Goal: Transaction & Acquisition: Purchase product/service

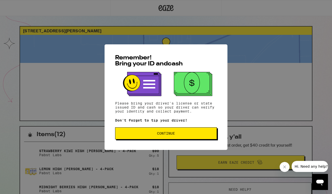
click at [154, 131] on button "Continue" at bounding box center [166, 133] width 102 height 12
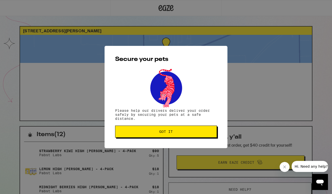
click at [154, 131] on span "Got it" at bounding box center [165, 132] width 93 height 4
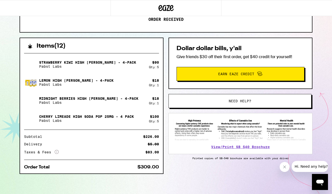
scroll to position [89, 0]
click at [231, 101] on span "Need help?" at bounding box center [240, 101] width 23 height 4
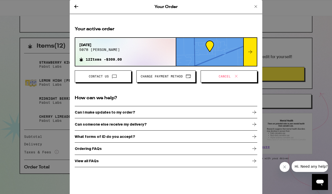
click at [130, 112] on p "Can I make updates to my order?" at bounding box center [105, 112] width 60 height 4
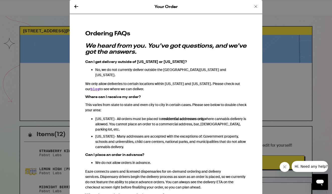
click at [255, 5] on icon at bounding box center [256, 7] width 6 height 6
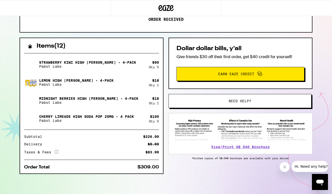
scroll to position [89, 0]
click at [215, 103] on button "Need help?" at bounding box center [239, 101] width 143 height 14
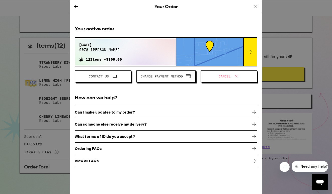
click at [120, 111] on p "Can I make updates to my order?" at bounding box center [105, 112] width 60 height 4
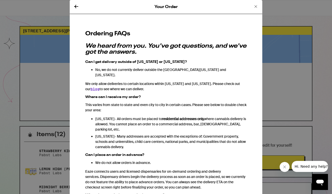
click at [77, 6] on icon at bounding box center [76, 7] width 4 height 4
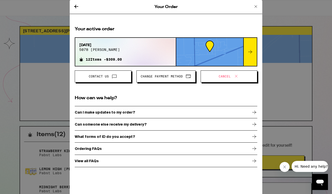
scroll to position [89, 0]
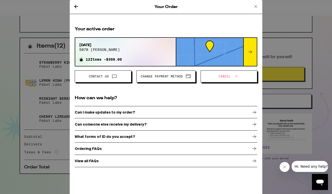
click at [170, 77] on span "Change Payment Method" at bounding box center [162, 76] width 42 height 3
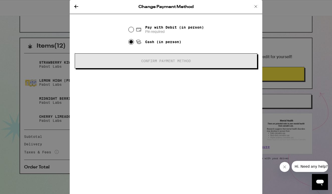
click at [131, 32] on input "Pay with Debit (in person) Pin required" at bounding box center [131, 29] width 5 height 5
radio input "true"
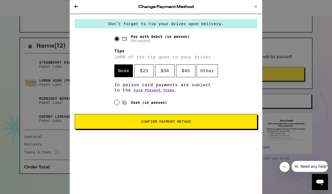
click at [116, 104] on input "Cash (in person)" at bounding box center [116, 102] width 5 height 5
radio input "true"
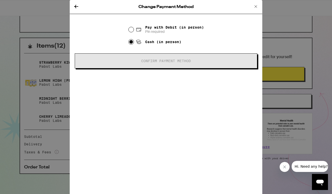
click at [76, 5] on icon at bounding box center [76, 7] width 4 height 4
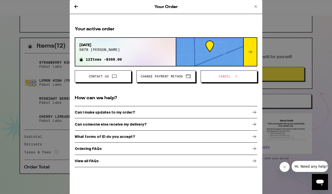
click at [109, 75] on span at bounding box center [113, 76] width 9 height 7
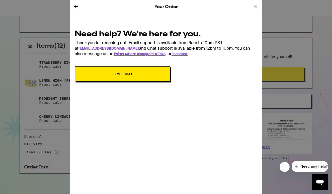
click at [120, 74] on span "Live Chat" at bounding box center [122, 74] width 20 height 4
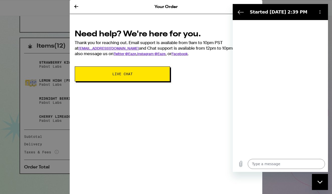
type textarea "x"
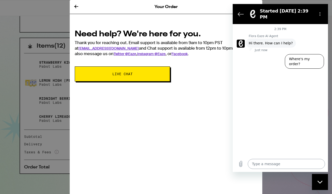
click at [260, 161] on textarea at bounding box center [286, 164] width 77 height 10
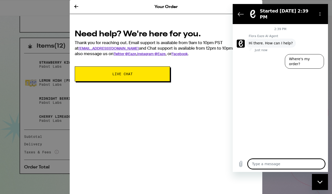
type textarea "i"
type textarea "x"
type textarea "I"
type textarea "x"
type textarea "I f"
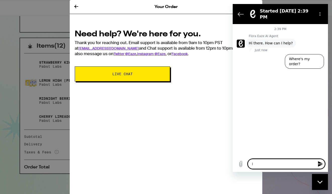
type textarea "x"
type textarea "I fo"
type textarea "x"
type textarea "I for"
type textarea "x"
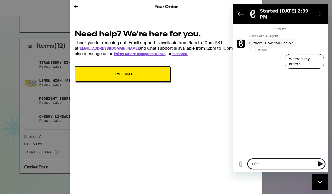
type textarea "I forg"
type textarea "x"
type textarea "I forgo"
type textarea "x"
type textarea "I forgot"
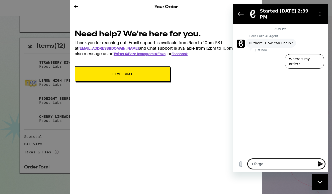
type textarea "x"
type textarea "I forgot"
type textarea "x"
type textarea "I forgot t"
type textarea "x"
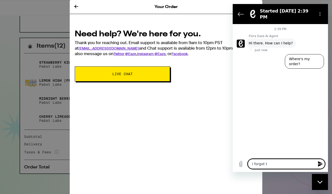
type textarea "I forgot to"
type textarea "x"
type textarea "I forgot to"
type textarea "x"
type textarea "I forgot to p"
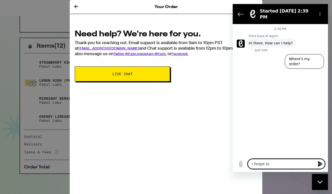
type textarea "x"
type textarea "I forgot to pu"
type textarea "x"
type textarea "I forgot to put"
type textarea "x"
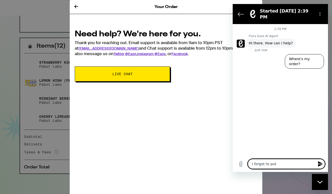
type textarea "I forgot to put"
type textarea "x"
type textarea "I forgot to put i"
type textarea "x"
type textarea "I forgot to put in"
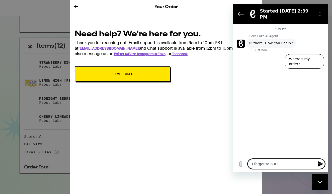
type textarea "x"
type textarea "I forgot to put in"
type textarea "x"
type textarea "I forgot to put in m"
type textarea "x"
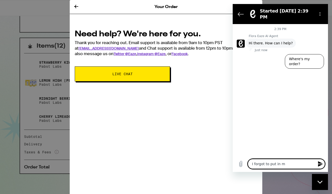
type textarea "I forgot to put in my"
type textarea "x"
type textarea "I forgot to put in my"
type textarea "x"
type textarea "I forgot to put in my c"
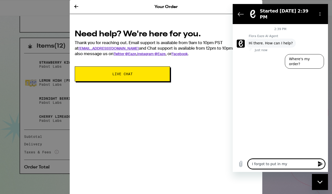
type textarea "x"
type textarea "I forgot to put in my co"
type textarea "x"
type textarea "I forgot to put in my cod"
type textarea "x"
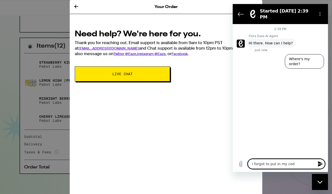
type textarea "I forgot to put in my code"
type textarea "x"
type textarea "I forgot to put in my code"
type textarea "x"
type textarea "I forgot to put in my code f"
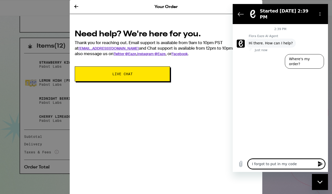
type textarea "x"
type textarea "I forgot to put in my code fo"
type textarea "x"
type textarea "I forgot to put in my code for"
type textarea "x"
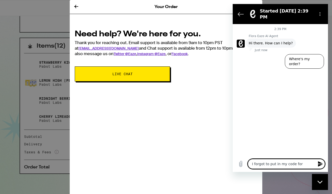
type textarea "I forgot to put in my code for"
type textarea "x"
type textarea "I forgot to put in my code for a"
type textarea "x"
type textarea "I forgot to put in my code for a"
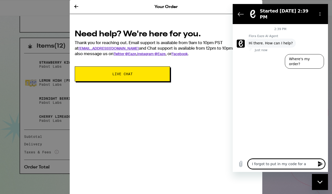
type textarea "x"
type textarea "I forgot to put in my code for a d"
type textarea "x"
type textarea "I forgot to put in my code for a di"
type textarea "x"
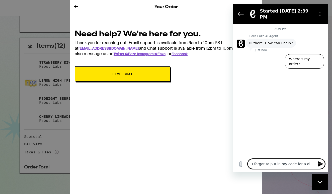
type textarea "I forgot to put in my code for a dis"
type textarea "x"
type textarea "I forgot to put in my code for a disc"
type textarea "x"
type textarea "I forgot to put in my code for a disco"
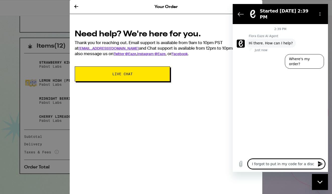
type textarea "x"
type textarea "I forgot to put in my code for a discou"
type textarea "x"
type textarea "I forgot to put in my code for a discoun"
type textarea "x"
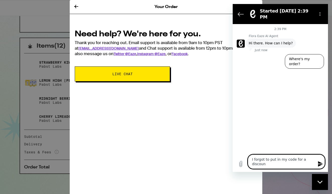
type textarea "I forgot to put in my code for a discount"
type textarea "x"
type textarea "I forgot to put in my code for a discount"
click at [319, 164] on icon "Send message" at bounding box center [320, 164] width 6 height 6
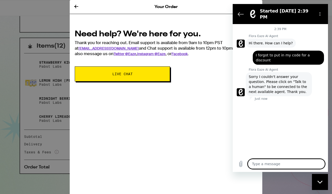
click at [320, 181] on icon "Close messaging window" at bounding box center [319, 182] width 5 height 3
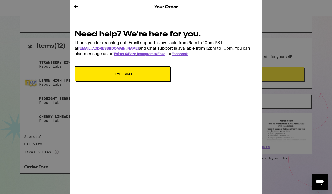
click at [320, 181] on icon "Open messaging window" at bounding box center [320, 183] width 8 height 6
type textarea "x"
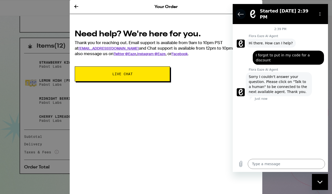
click at [240, 11] on icon "Back to the conversation list" at bounding box center [241, 14] width 6 height 6
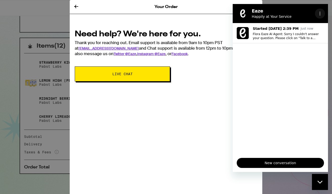
click at [319, 14] on icon "Options menu" at bounding box center [320, 14] width 4 height 4
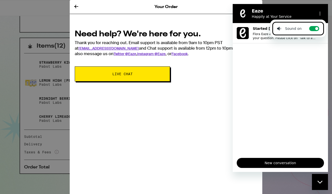
click at [269, 112] on ul "Started [DATE] 2:39 PM Just now Flora Eaze AI Agent: Sorry I couldn't answer yo…" at bounding box center [280, 88] width 95 height 131
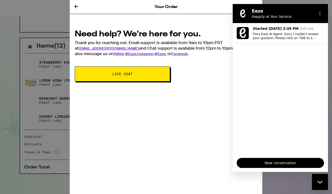
click at [316, 183] on div "Close messaging window" at bounding box center [319, 182] width 15 height 15
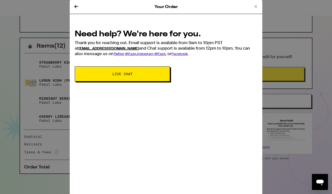
click at [103, 49] on link "[EMAIL_ADDRESS][DOMAIN_NAME]" at bounding box center [108, 48] width 60 height 5
click at [116, 74] on span "Live Chat" at bounding box center [122, 74] width 20 height 4
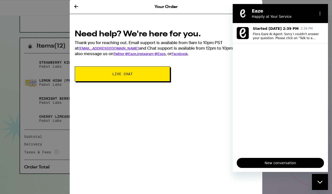
click at [254, 54] on ul "Started [DATE] 2:39 PM 2:39 PM Flora Eaze AI Agent: Sorry I couldn't answer you…" at bounding box center [280, 88] width 95 height 131
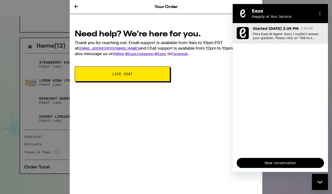
click at [276, 33] on p "Flora Eaze AI Agent: Sorry I couldn't answer your question. Please click on "Ta…" at bounding box center [288, 36] width 71 height 8
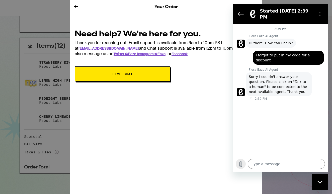
click at [240, 164] on icon "Upload file" at bounding box center [241, 164] width 6 height 6
click at [269, 165] on textarea at bounding box center [286, 164] width 77 height 10
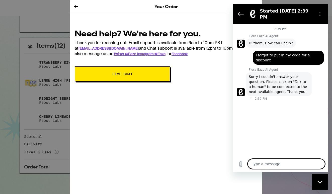
type textarea "t"
type textarea "x"
type textarea "ta"
type textarea "x"
type textarea "tal"
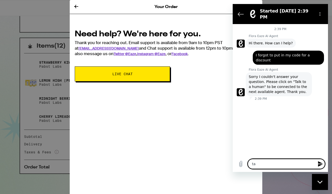
type textarea "x"
type textarea "talk"
type textarea "x"
type textarea "talk"
type textarea "x"
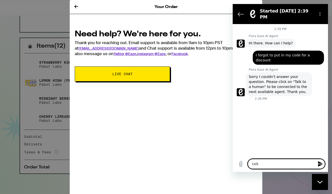
type textarea "talk t"
type textarea "x"
type textarea "talk to"
type textarea "x"
type textarea "talk to"
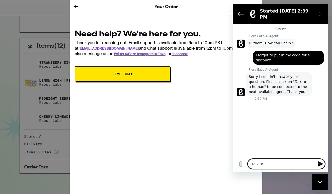
type textarea "x"
type textarea "talk to a"
type textarea "x"
type textarea "talk to a"
type textarea "x"
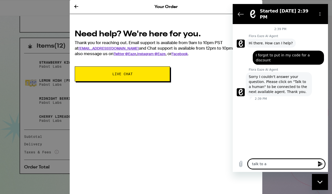
type textarea "talk to a h"
type textarea "x"
type textarea "talk to a hu"
type textarea "x"
type textarea "talk to a hum"
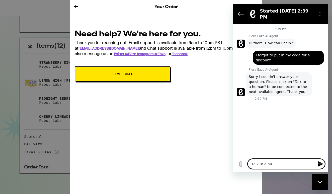
type textarea "x"
type textarea "talk to a huma"
type textarea "x"
type textarea "talk to a human"
type textarea "x"
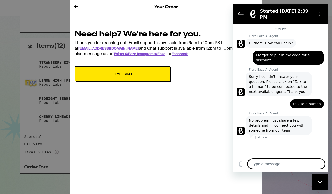
type textarea "x"
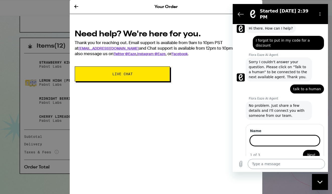
scroll to position [14, 0]
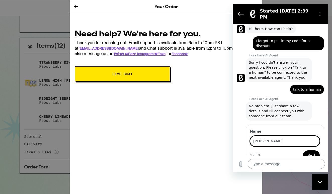
type input "[PERSON_NAME]"
drag, startPoint x: 269, startPoint y: 165, endPoint x: 314, endPoint y: 147, distance: 48.8
click at [314, 152] on span "Next" at bounding box center [311, 155] width 8 height 6
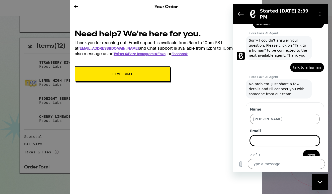
scroll to position [36, 0]
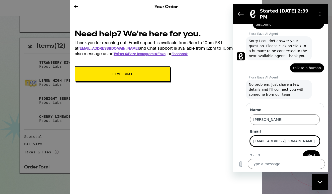
type input "[EMAIL_ADDRESS][DOMAIN_NAME]"
click at [311, 152] on span "Next" at bounding box center [311, 155] width 8 height 6
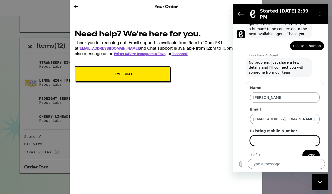
scroll to position [57, 0]
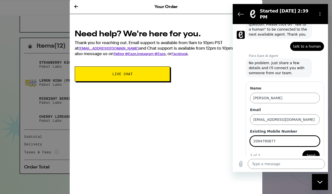
type input "2094790877"
click at [312, 152] on span "Send" at bounding box center [311, 155] width 9 height 6
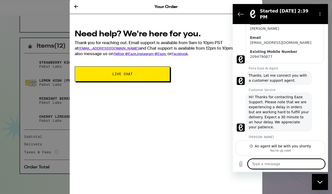
scroll to position [126, 0]
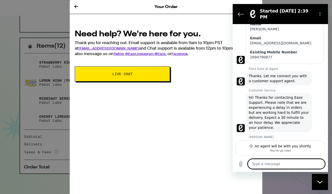
type textarea "x"
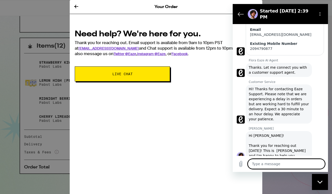
scroll to position [135, 0]
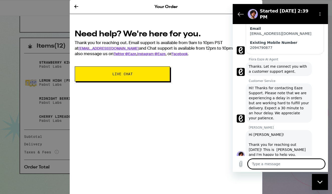
type textarea "h"
type textarea "x"
type textarea "hi"
type textarea "x"
type textarea "hi"
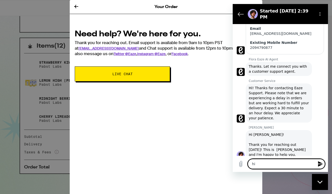
type textarea "x"
type textarea "hi i"
type textarea "x"
type textarea "hi I"
type textarea "x"
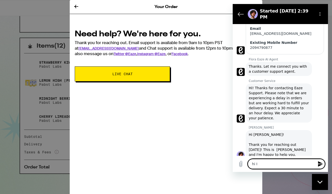
type textarea "hi I p"
type textarea "x"
type textarea "hi I pl"
type textarea "x"
type textarea "hi I pla"
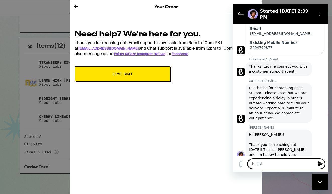
type textarea "x"
type textarea "hi I plac"
type textarea "x"
type textarea "hi I place"
type textarea "x"
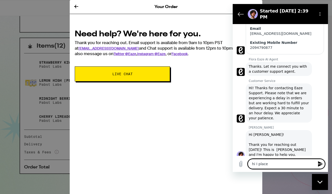
type textarea "hi I placed"
type textarea "x"
type textarea "hi I placed"
type textarea "x"
type textarea "hi I placed a"
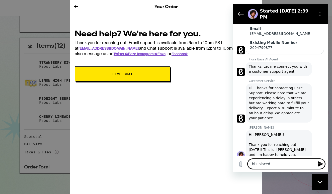
type textarea "x"
type textarea "hi I placed a"
type textarea "x"
type textarea "hi I placed a o"
type textarea "x"
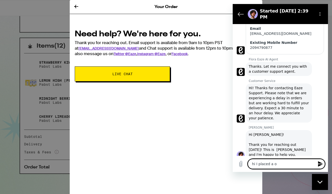
type textarea "hi I placed a or"
type textarea "x"
type textarea "hi I placed a ord"
type textarea "x"
type textarea "hi I placed a orde"
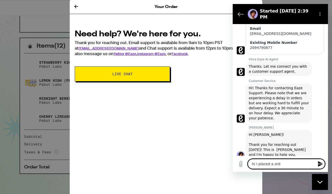
type textarea "x"
type textarea "hi I placed a order"
type textarea "x"
type textarea "hi I placed a order"
type textarea "x"
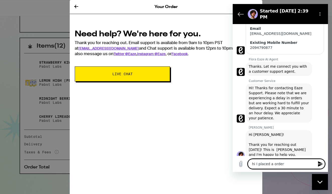
type textarea "hi I placed a order t"
type textarea "x"
type textarea "hi I placed a order to"
type textarea "x"
type textarea "hi I placed a order [PERSON_NAME]"
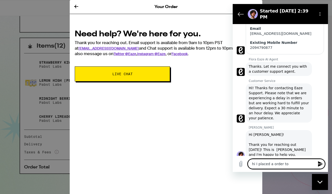
type textarea "x"
type textarea "hi I placed a order tody"
type textarea "x"
type textarea "hi I placed a order [DATE]"
type textarea "x"
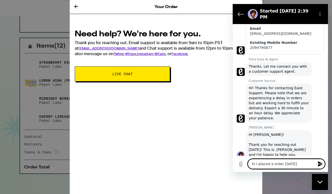
type textarea "hi I placed a order [DATE] a"
type textarea "x"
type textarea "hi I placed a order [DATE] an"
type textarea "x"
type textarea "hi I placed a order [DATE] and"
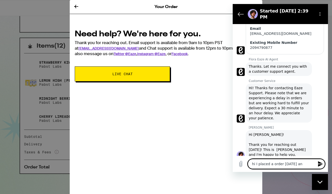
type textarea "x"
type textarea "hi I placed a order [DATE] and"
type textarea "x"
type textarea "hi I placed a order [DATE] and f"
type textarea "x"
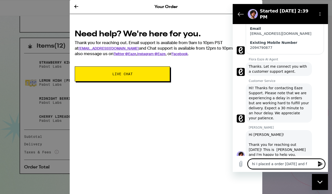
type textarea "hi I placed a order [DATE] and fo"
type textarea "x"
type textarea "hi I placed a order [DATE] and for"
type textarea "x"
type textarea "hi I placed a order [DATE] and for"
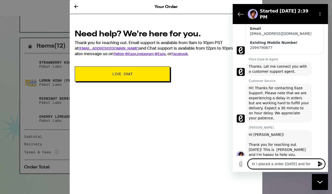
type textarea "x"
type textarea "hi I placed a order [DATE] and for g"
type textarea "x"
type textarea "hi I placed a order [DATE] and for go"
type textarea "x"
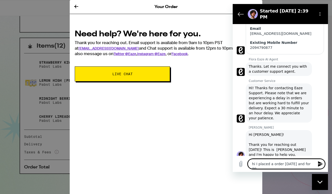
type textarea "hi I placed a order [DATE] and for got"
type textarea "x"
type textarea "hi I placed a order [DATE] and for got"
type textarea "x"
type textarea "hi I placed a order [DATE] and for got t"
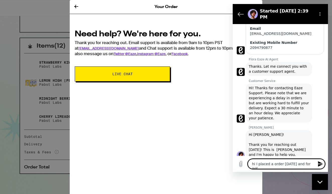
type textarea "x"
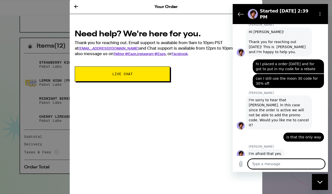
scroll to position [239, 0]
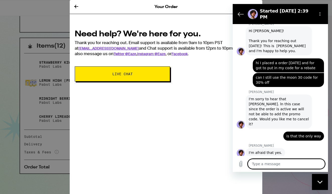
click at [77, 6] on icon at bounding box center [76, 7] width 6 height 6
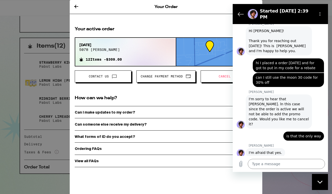
click at [77, 6] on icon at bounding box center [76, 7] width 6 height 6
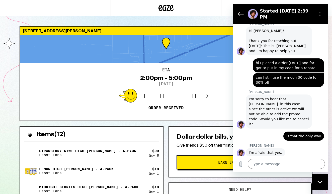
click at [160, 7] on icon at bounding box center [165, 8] width 15 height 9
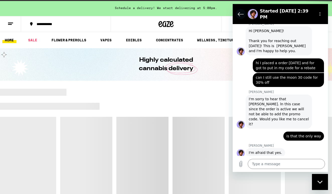
click at [242, 13] on icon "Back to the conversation list" at bounding box center [241, 14] width 6 height 6
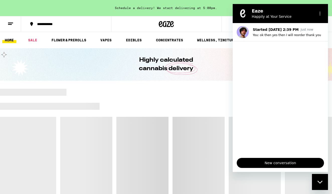
click at [326, 180] on div "Close messaging window" at bounding box center [319, 182] width 15 height 15
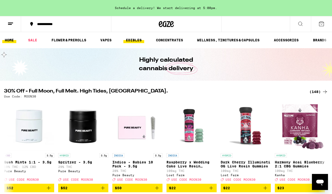
click at [132, 40] on link "EDIBLES" at bounding box center [133, 40] width 21 height 6
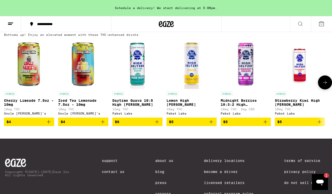
scroll to position [300, 0]
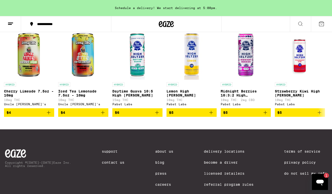
click at [321, 181] on icon "Open messaging window, 1 unread message" at bounding box center [320, 183] width 8 height 6
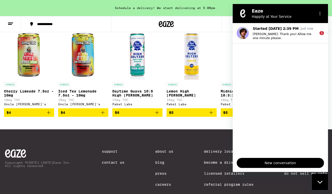
click at [259, 75] on ul "Started [DATE] 2:39 PM Just now [PERSON_NAME]: Thank you! Allow me one minute p…" at bounding box center [280, 88] width 95 height 131
click at [318, 181] on icon "Close messaging window" at bounding box center [319, 182] width 5 height 3
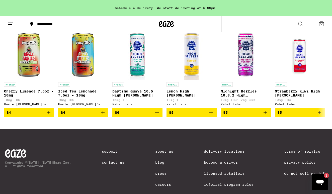
scroll to position [0, 0]
click at [322, 80] on button at bounding box center [325, 73] width 14 height 14
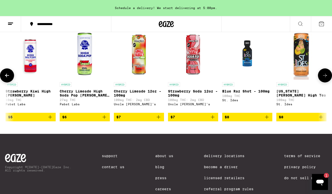
click at [322, 78] on icon at bounding box center [325, 75] width 6 height 6
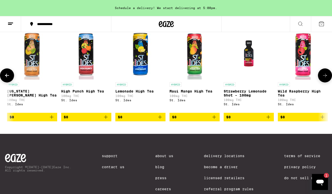
click at [322, 78] on icon at bounding box center [325, 75] width 6 height 6
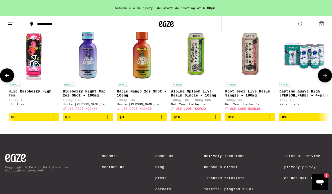
click at [322, 78] on icon at bounding box center [325, 75] width 6 height 6
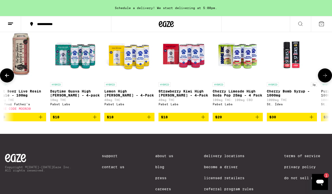
scroll to position [0, 1077]
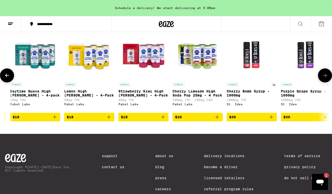
click at [164, 120] on icon "Add to bag" at bounding box center [163, 117] width 6 height 6
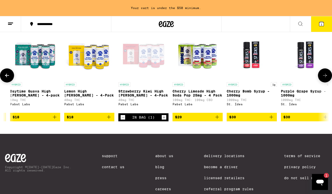
click at [164, 119] on icon "Increment" at bounding box center [164, 117] width 3 height 3
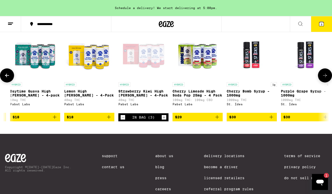
click at [164, 119] on icon "Increment" at bounding box center [164, 117] width 3 height 3
click at [220, 121] on button "$20" at bounding box center [197, 117] width 50 height 9
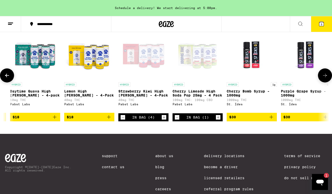
click at [220, 120] on button "Increment" at bounding box center [218, 117] width 5 height 5
click at [108, 119] on icon "Add to bag" at bounding box center [109, 117] width 4 height 4
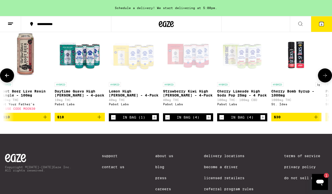
scroll to position [0, 1032]
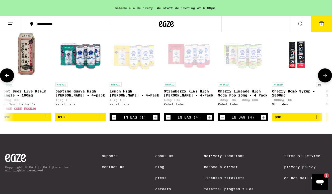
click at [208, 120] on icon "Increment" at bounding box center [209, 117] width 5 height 6
click at [262, 120] on icon "Increment" at bounding box center [263, 117] width 5 height 6
click at [156, 120] on icon "Increment" at bounding box center [155, 117] width 5 height 6
click at [321, 25] on span "12" at bounding box center [321, 24] width 3 height 3
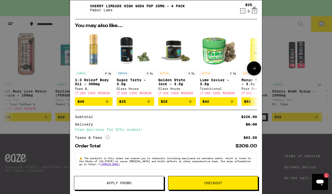
scroll to position [73, 0]
click at [116, 184] on span "Apply Promo" at bounding box center [119, 183] width 25 height 4
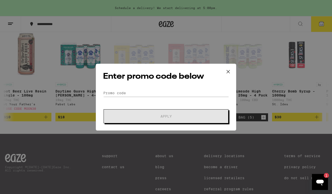
click at [127, 88] on div "Enter promo code below Promo Code Apply" at bounding box center [166, 97] width 140 height 67
click at [120, 94] on input "Promo Code" at bounding box center [166, 93] width 126 height 8
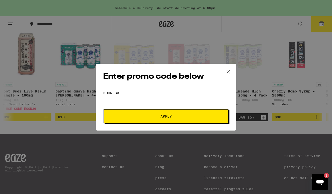
click at [147, 114] on button "Apply" at bounding box center [166, 116] width 125 height 14
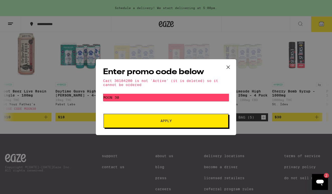
click at [158, 128] on button "Apply" at bounding box center [166, 121] width 125 height 14
click at [163, 125] on button "Apply" at bounding box center [166, 121] width 125 height 14
click at [316, 180] on icon "Open messaging window, 2 unread messages" at bounding box center [319, 182] width 9 height 9
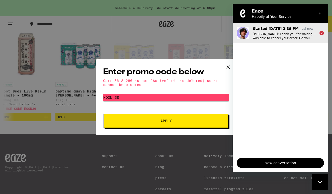
click at [294, 39] on p "[PERSON_NAME]: Thank you for waiting, I was able to cancel your order. Do you h…" at bounding box center [284, 36] width 63 height 8
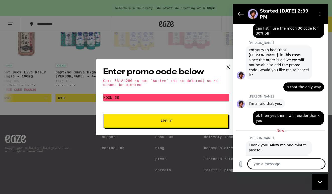
scroll to position [332, 0]
click at [271, 162] on textarea at bounding box center [286, 164] width 77 height 10
click at [322, 164] on icon "Send message" at bounding box center [320, 164] width 6 height 6
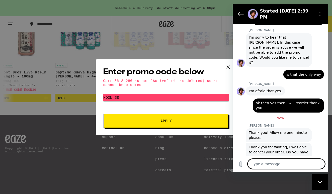
scroll to position [300, 0]
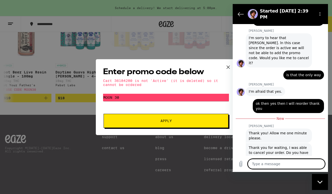
click at [321, 183] on icon "Close messaging window" at bounding box center [319, 182] width 5 height 3
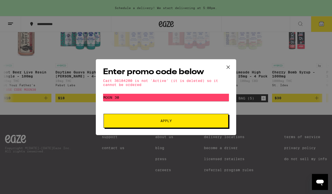
click at [199, 121] on span "Apply" at bounding box center [166, 121] width 90 height 4
click at [230, 65] on icon at bounding box center [228, 67] width 8 height 8
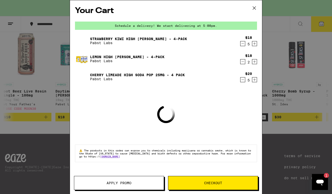
click at [255, 7] on icon at bounding box center [254, 8] width 8 height 8
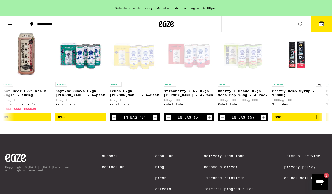
click at [318, 180] on icon "Open messaging window, 1 unread message" at bounding box center [319, 182] width 9 height 9
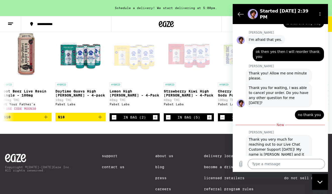
scroll to position [352, 0]
click at [321, 183] on icon "Close messaging window" at bounding box center [319, 182] width 5 height 3
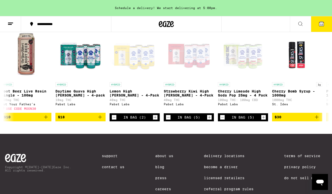
click at [320, 24] on icon at bounding box center [321, 24] width 5 height 5
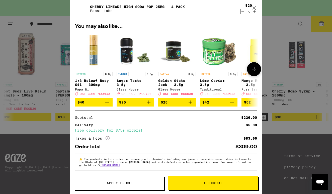
scroll to position [68, 0]
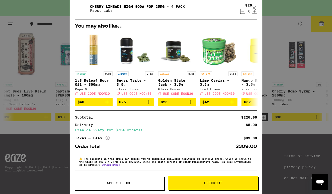
click at [128, 185] on span "Apply Promo" at bounding box center [119, 183] width 25 height 4
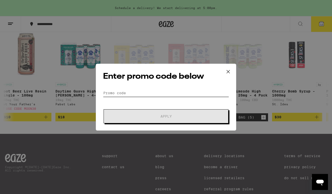
click at [123, 92] on input "Promo Code" at bounding box center [166, 93] width 126 height 8
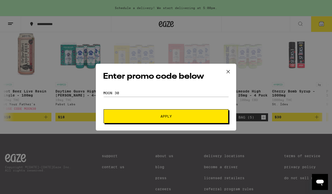
click at [141, 115] on span "Apply" at bounding box center [166, 117] width 90 height 4
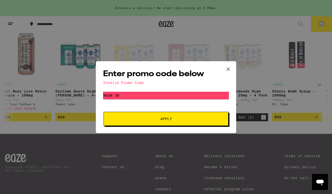
click at [228, 68] on icon at bounding box center [228, 68] width 3 height 3
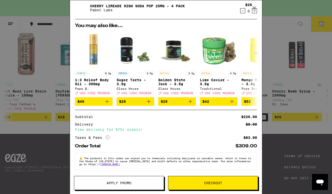
scroll to position [73, 0]
click at [205, 185] on span "Checkout" at bounding box center [213, 183] width 18 height 4
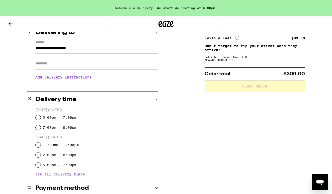
scroll to position [66, 0]
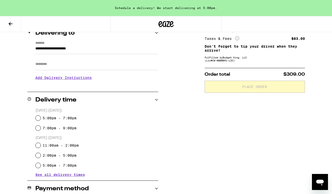
click at [39, 117] on input "5:00pm - 7:00pm" at bounding box center [38, 118] width 5 height 5
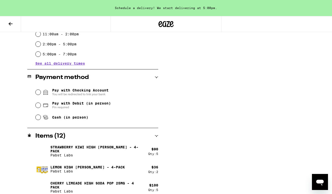
scroll to position [178, 0]
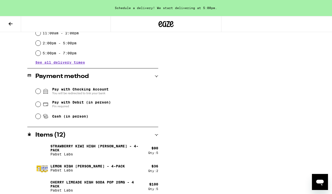
click at [38, 117] on input "Cash (in person)" at bounding box center [38, 116] width 5 height 5
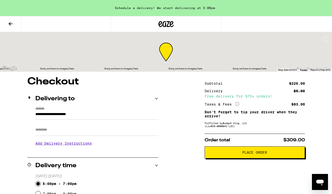
scroll to position [0, 0]
click at [248, 158] on button "Place Order" at bounding box center [255, 152] width 100 height 12
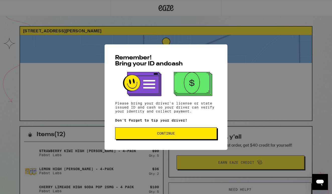
click at [176, 135] on span "Continue" at bounding box center [165, 134] width 93 height 4
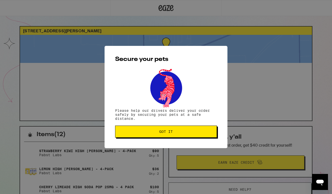
click at [176, 135] on button "Got it" at bounding box center [166, 132] width 102 height 12
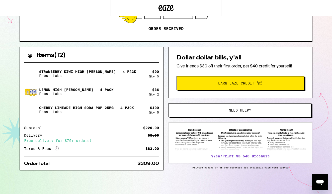
scroll to position [80, 0]
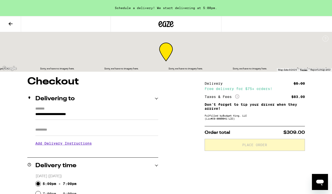
click at [10, 23] on icon at bounding box center [11, 24] width 4 height 4
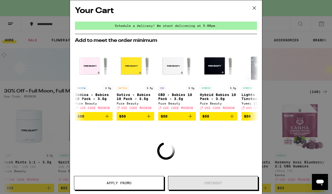
scroll to position [0, 47]
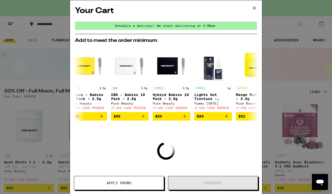
click at [255, 8] on icon at bounding box center [254, 8] width 8 height 8
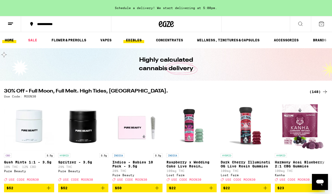
click at [137, 38] on link "EDIBLES" at bounding box center [133, 40] width 21 height 6
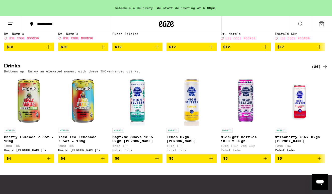
scroll to position [256, 0]
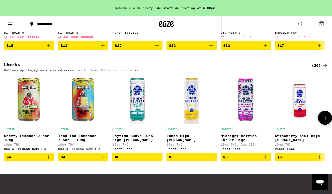
click at [325, 121] on icon at bounding box center [325, 118] width 6 height 6
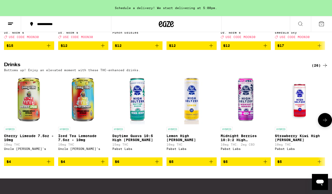
scroll to position [0, 269]
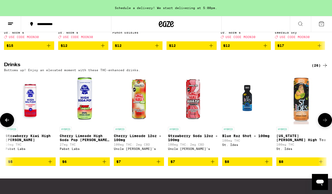
click at [324, 123] on icon at bounding box center [325, 120] width 6 height 6
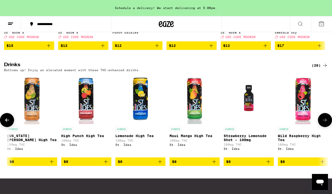
click at [324, 123] on icon at bounding box center [325, 120] width 6 height 6
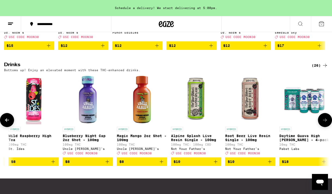
click at [324, 123] on icon at bounding box center [325, 120] width 6 height 6
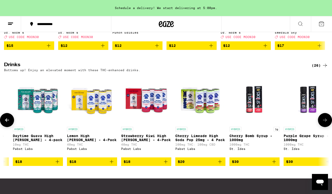
scroll to position [0, 1077]
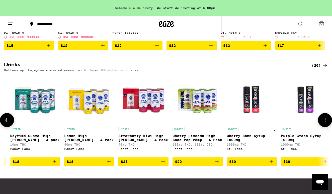
click at [322, 127] on button at bounding box center [325, 120] width 14 height 14
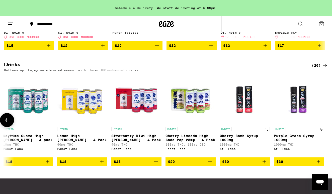
click at [242, 115] on img "Open page for Cherry Bomb Syrup - 1000mg from St. Ides" at bounding box center [245, 99] width 50 height 50
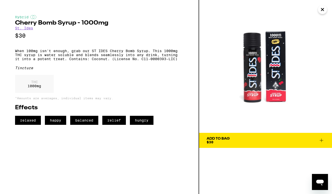
click at [323, 10] on icon "Close" at bounding box center [322, 10] width 6 height 8
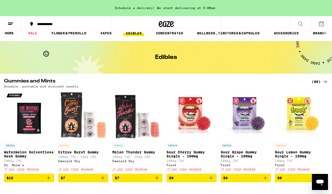
scroll to position [10, 0]
